Goal: Book appointment/travel/reservation

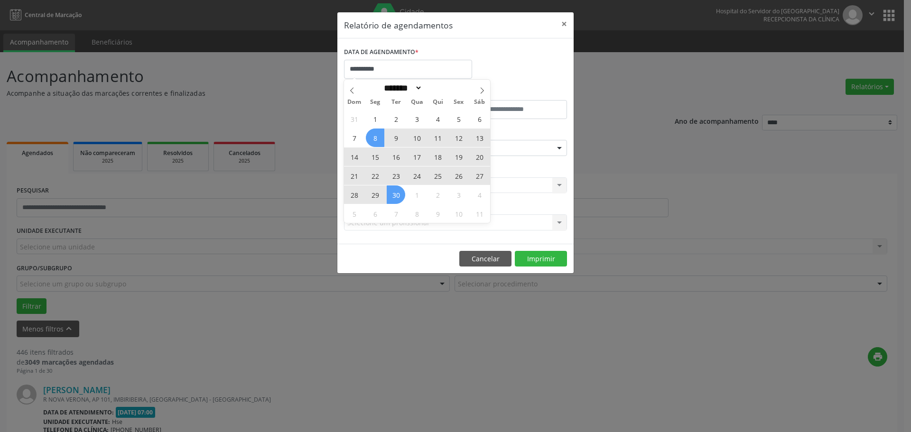
select select "*"
click at [474, 215] on div "31 1 2 3 4 5 6 7 8 9 10 11 12 13 14 15 16 17 18 19 20 21 22 23 24 25 26 27 28 2…" at bounding box center [417, 166] width 146 height 114
click at [474, 213] on span "11" at bounding box center [479, 214] width 19 height 19
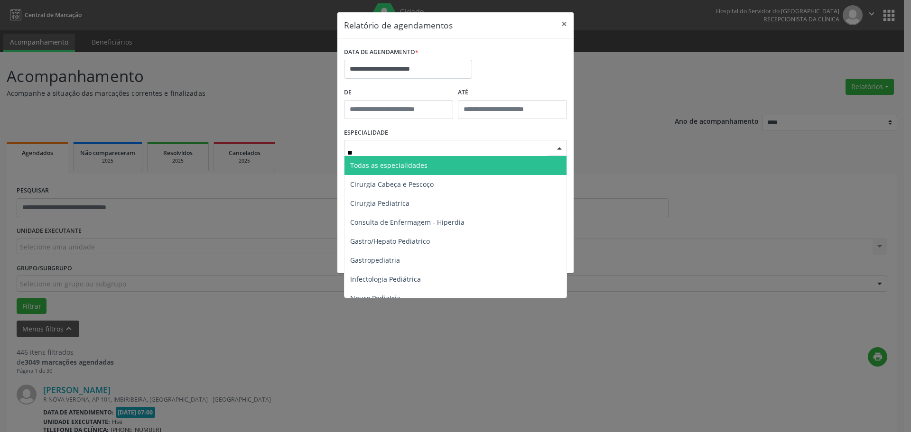
type input "***"
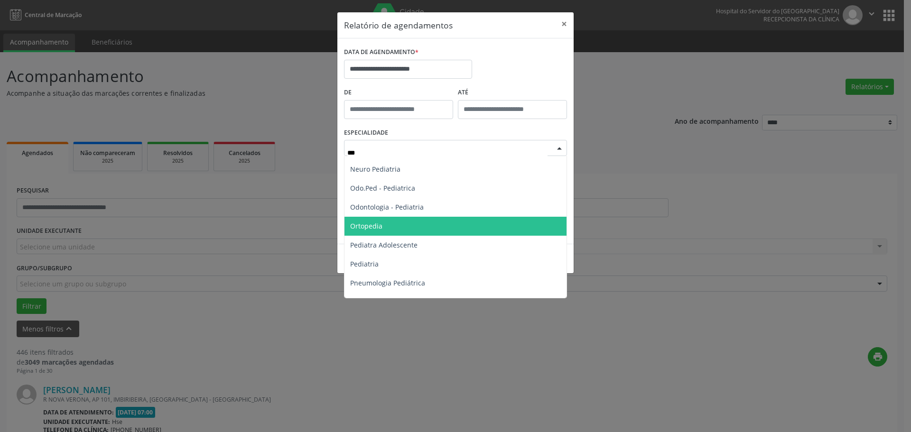
scroll to position [86, 0]
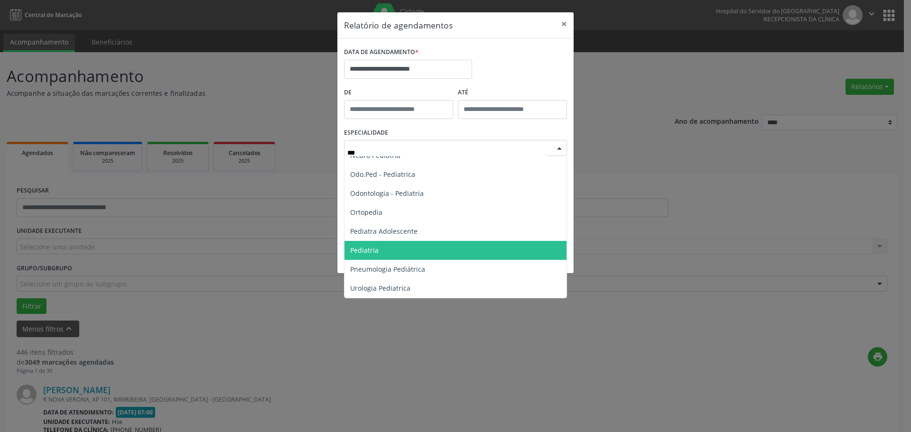
click at [396, 247] on span "Pediatria" at bounding box center [455, 250] width 222 height 19
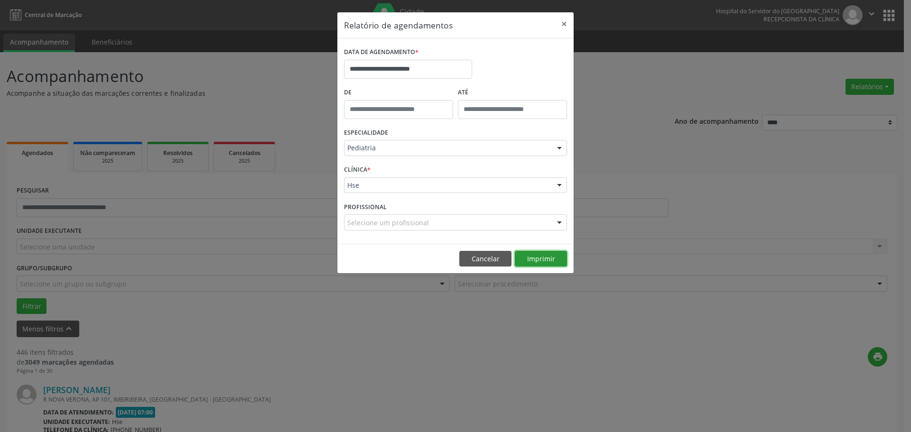
click at [537, 256] on button "Imprimir" at bounding box center [541, 259] width 52 height 16
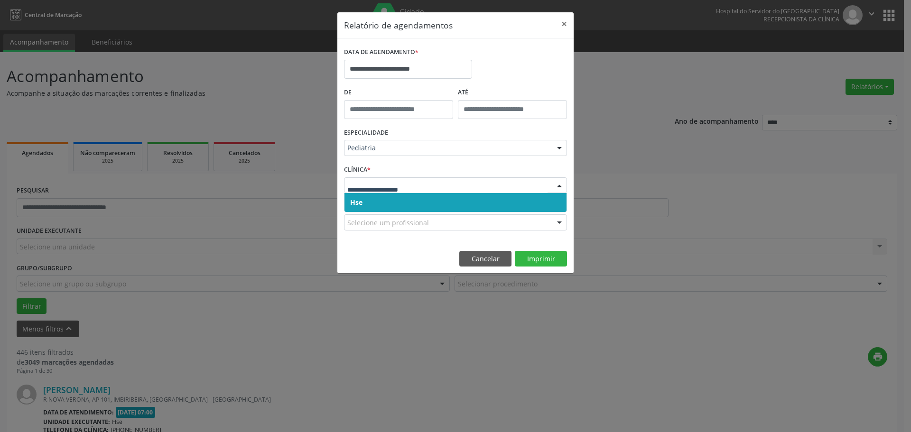
click at [430, 204] on span "Hse" at bounding box center [455, 202] width 222 height 19
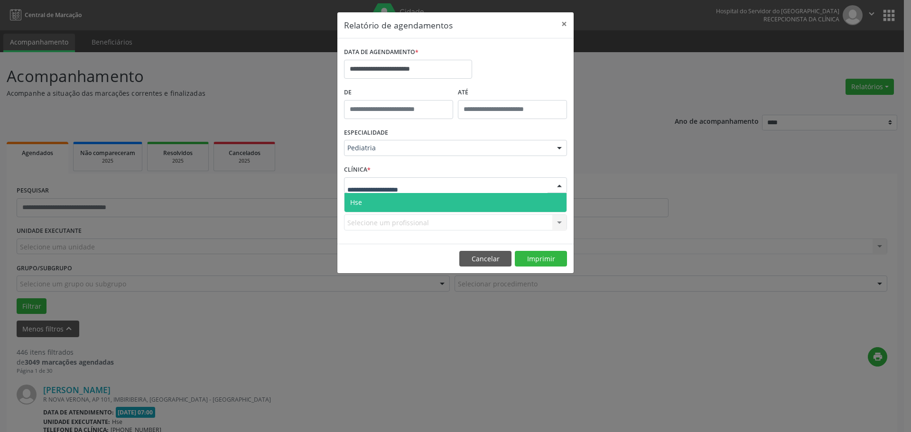
click at [460, 184] on div at bounding box center [455, 185] width 223 height 16
click at [432, 209] on span "Hse" at bounding box center [455, 202] width 222 height 19
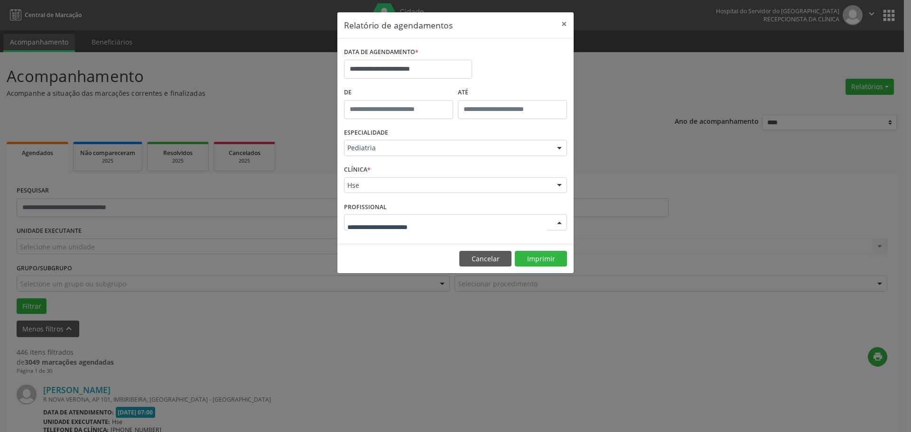
click at [458, 225] on div at bounding box center [455, 222] width 223 height 16
type input "**"
click at [470, 202] on div "PROFISSIONAL Selecione um profissional Todos os profissionais [PERSON_NAME] - P…" at bounding box center [456, 218] width 228 height 37
